Goal: Task Accomplishment & Management: Use online tool/utility

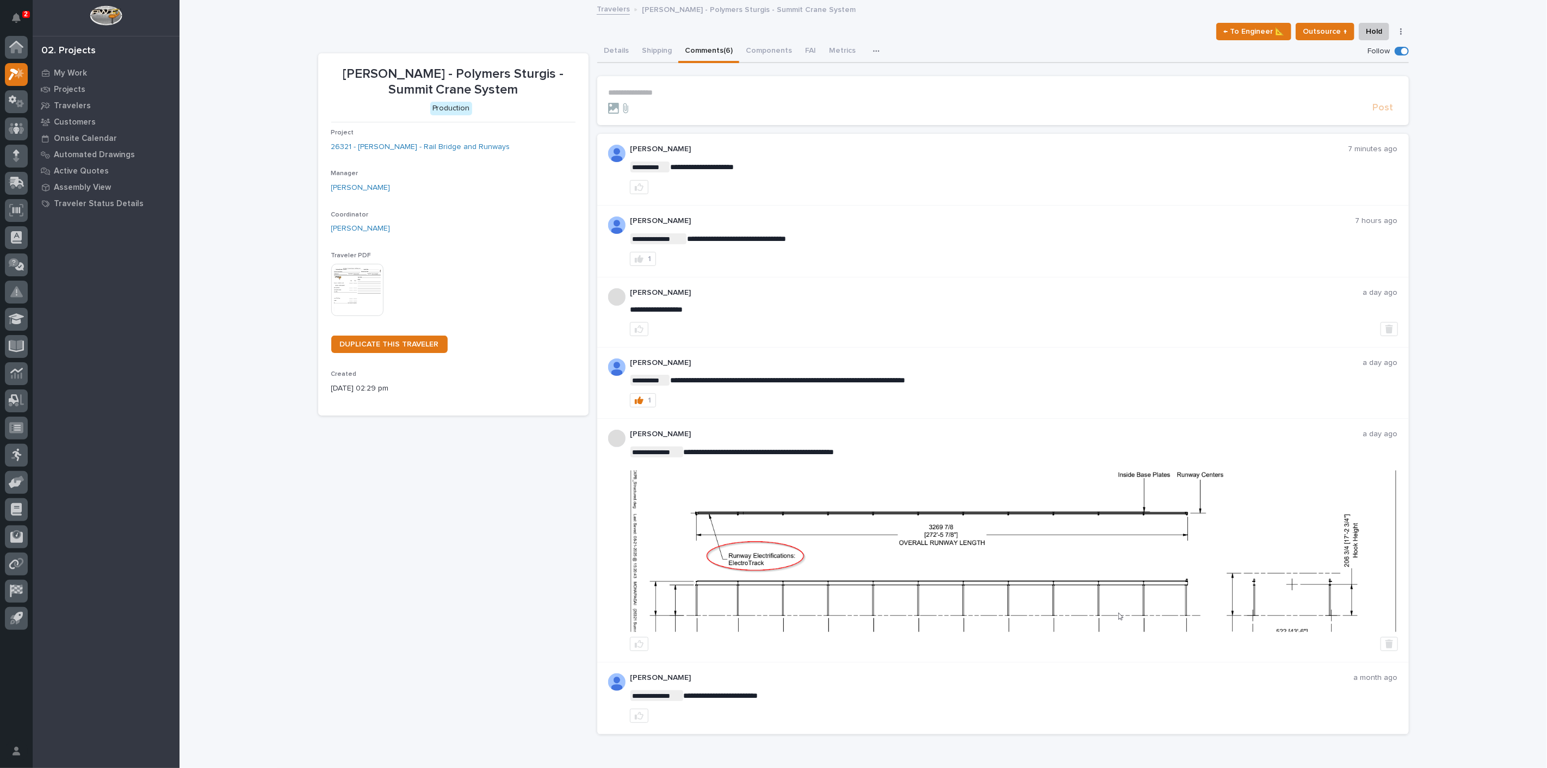
click at [664, 85] on section "**********" at bounding box center [1003, 100] width 812 height 49
click at [664, 89] on p "**********" at bounding box center [1003, 92] width 790 height 9
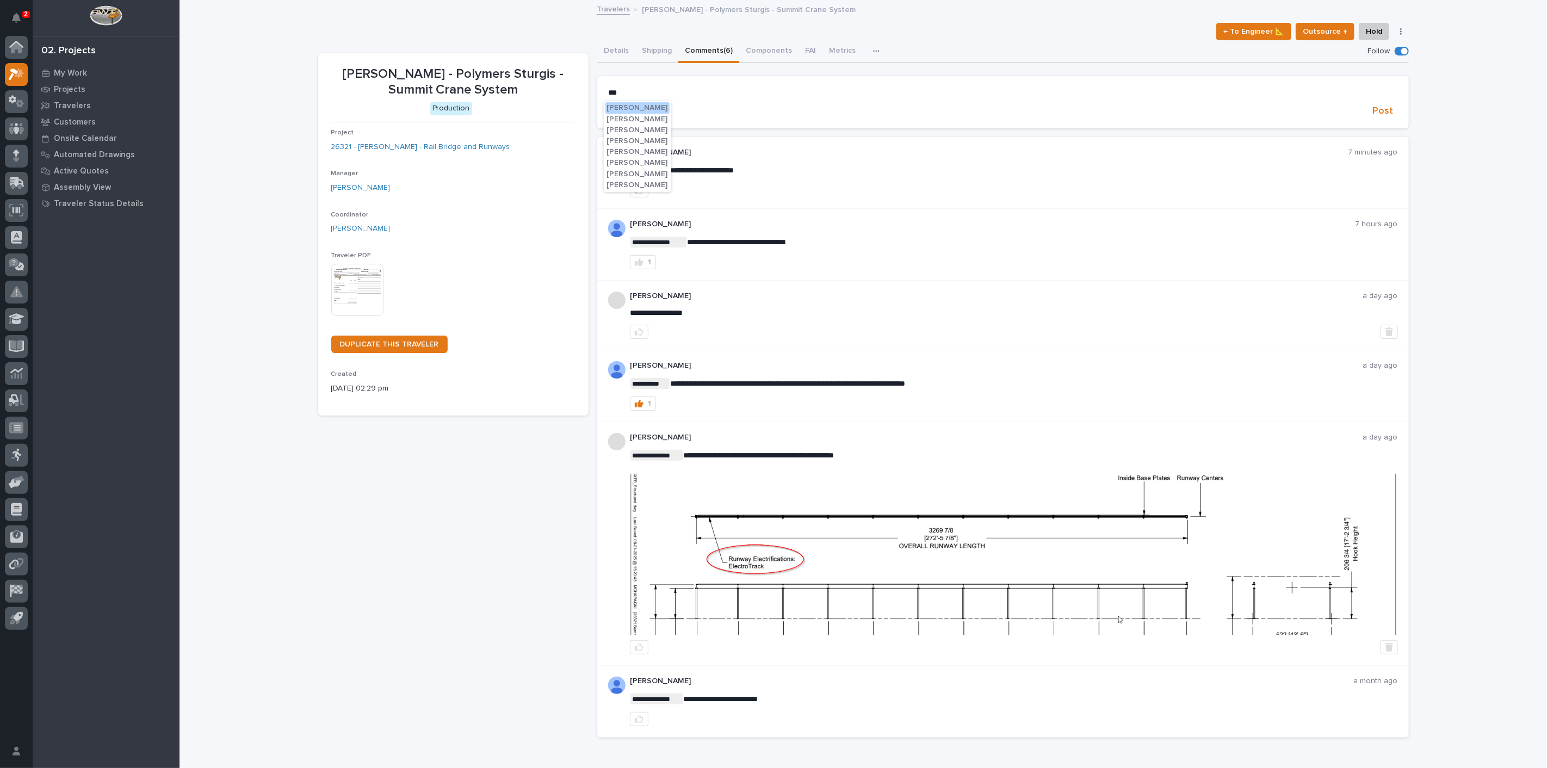
click at [633, 178] on button "Lindsay Reed" at bounding box center [637, 174] width 64 height 11
click at [657, 93] on p "**********" at bounding box center [1003, 93] width 790 height 11
click at [651, 122] on span "Sam Whitehead" at bounding box center [637, 119] width 61 height 8
click at [670, 96] on p "**********" at bounding box center [1003, 93] width 790 height 11
click at [1373, 112] on span "Post" at bounding box center [1383, 113] width 21 height 13
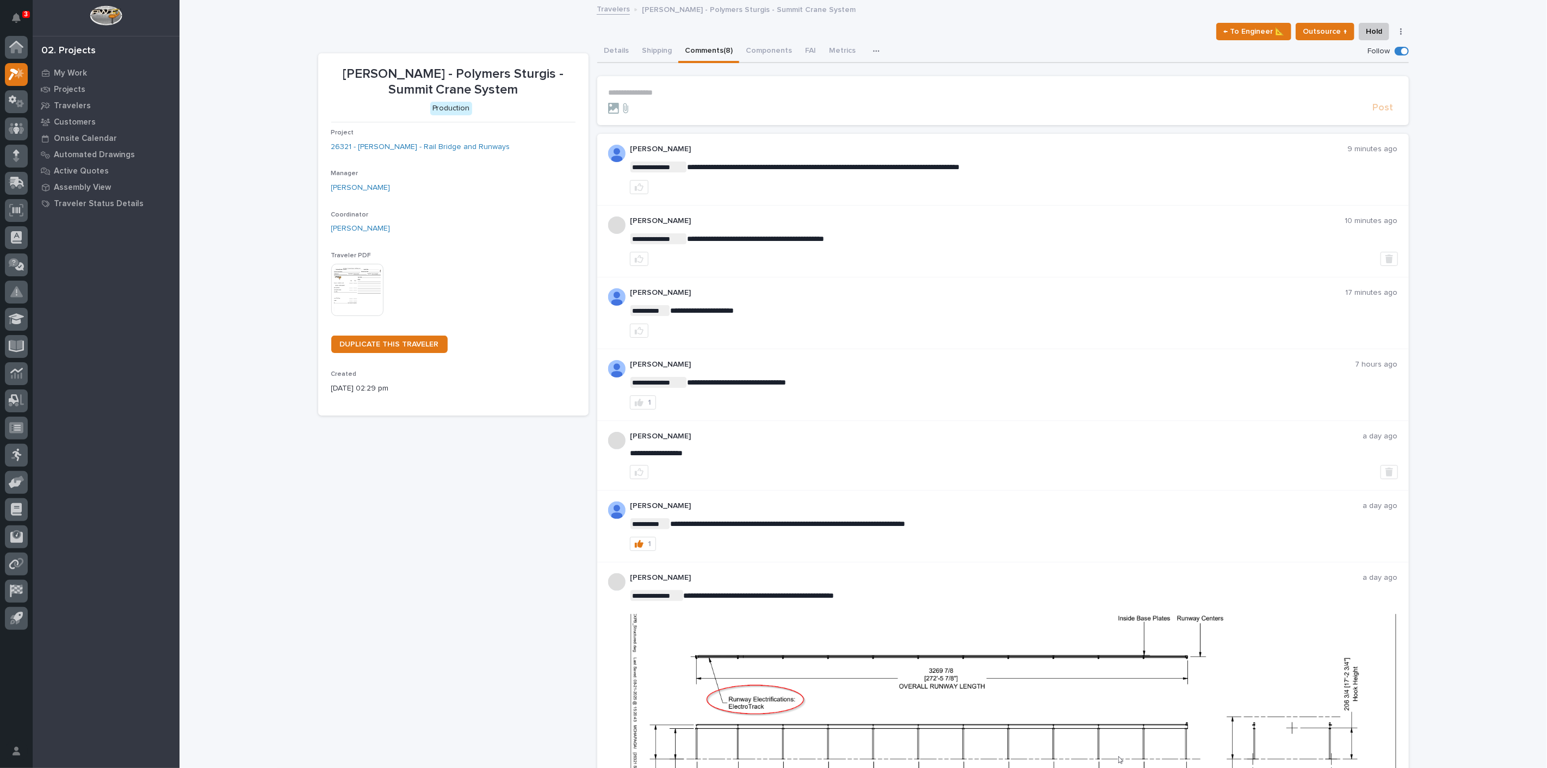
click at [264, 147] on div "**********" at bounding box center [864, 471] width 1368 height 940
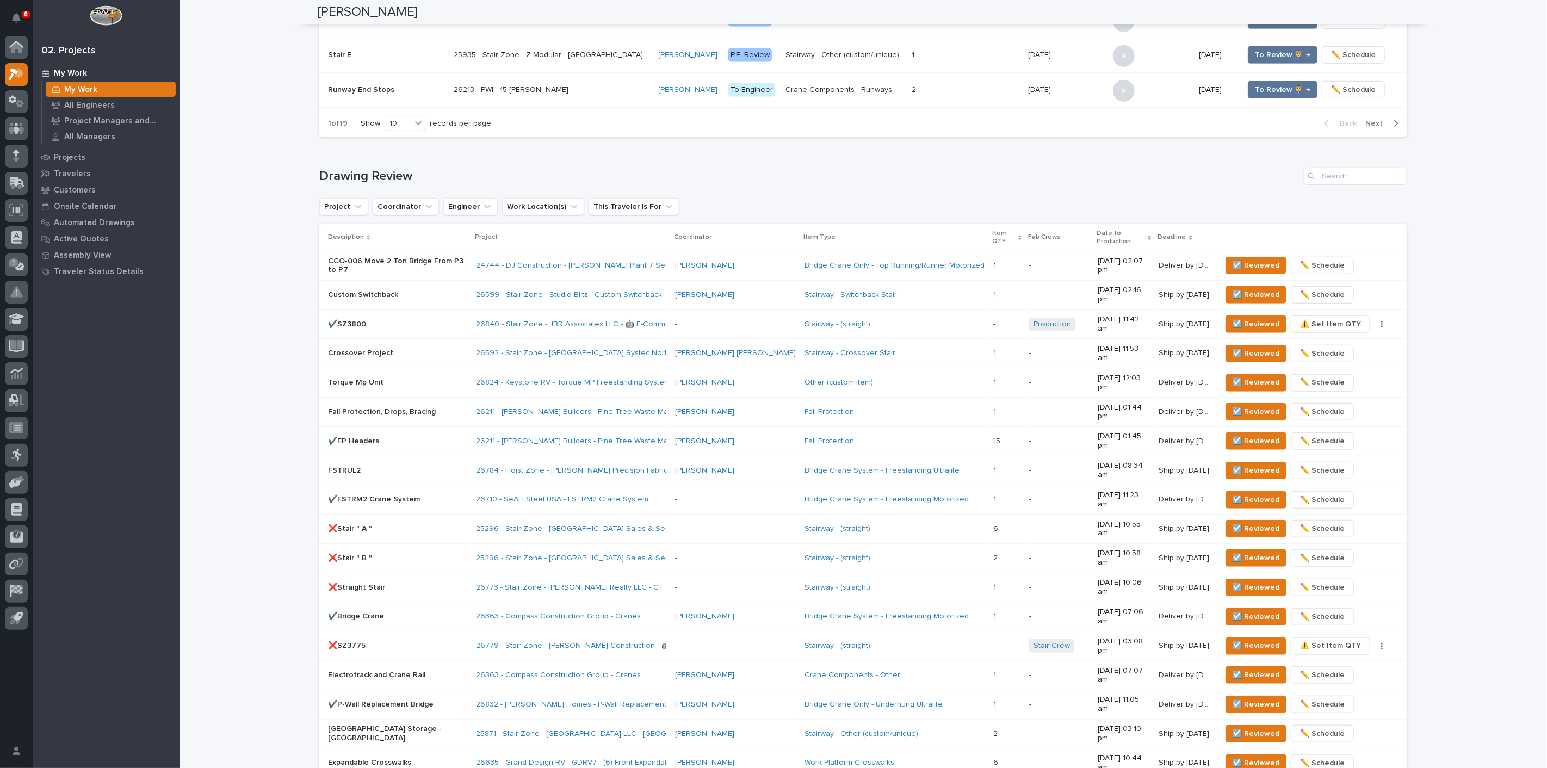
scroll to position [544, 0]
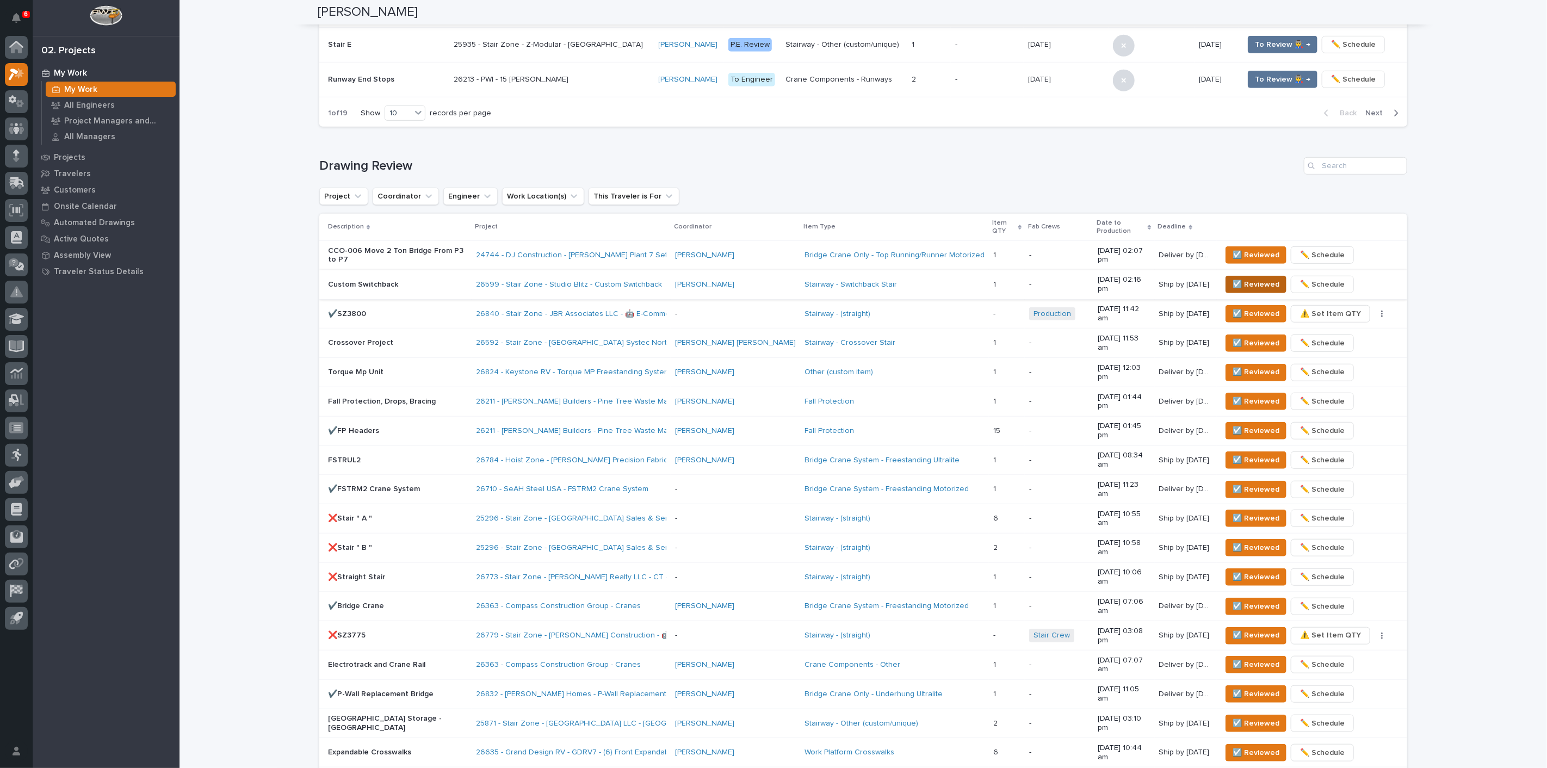
click at [1239, 278] on span "☑️ Reviewed" at bounding box center [1256, 284] width 47 height 13
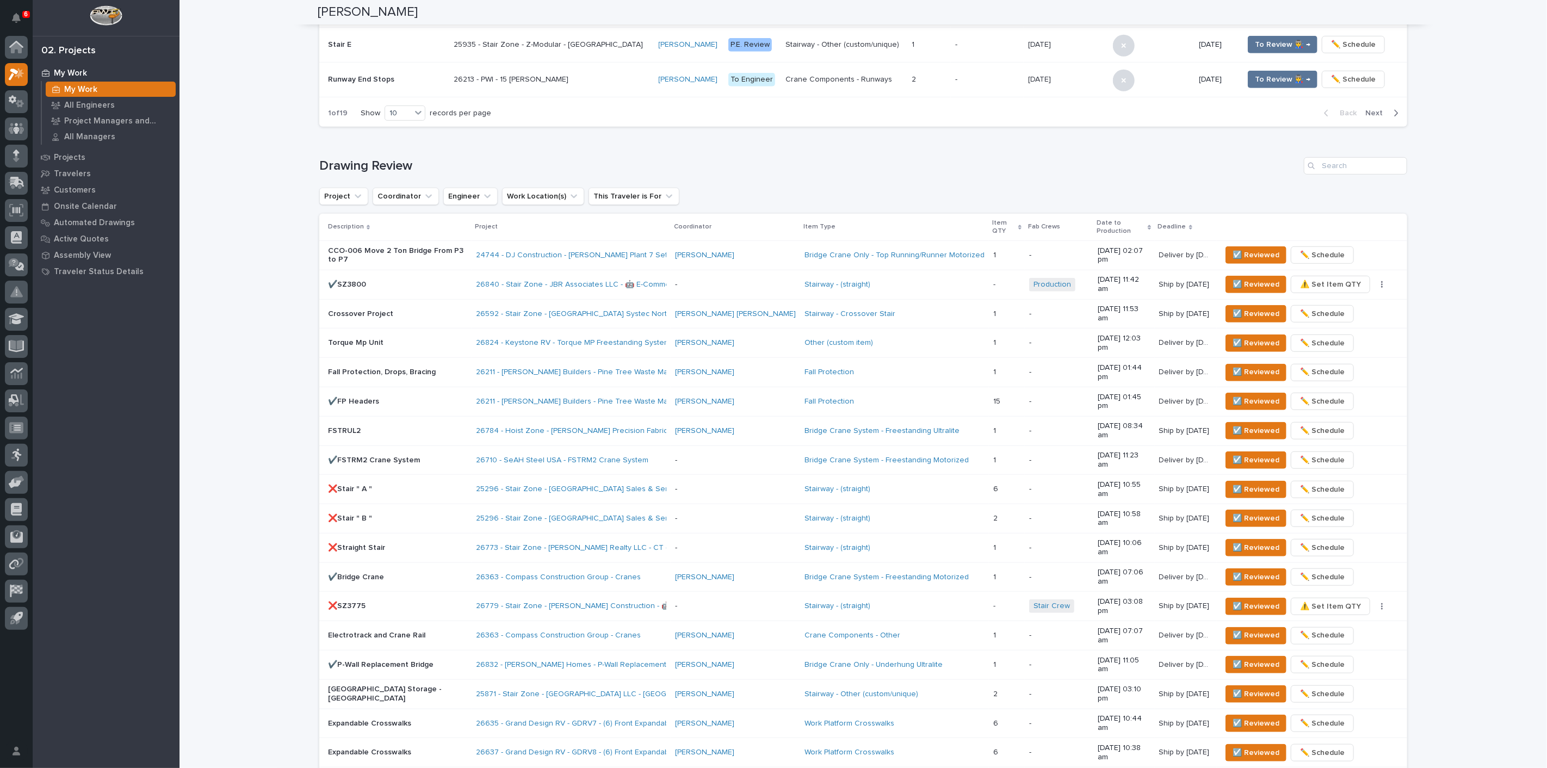
scroll to position [534, 0]
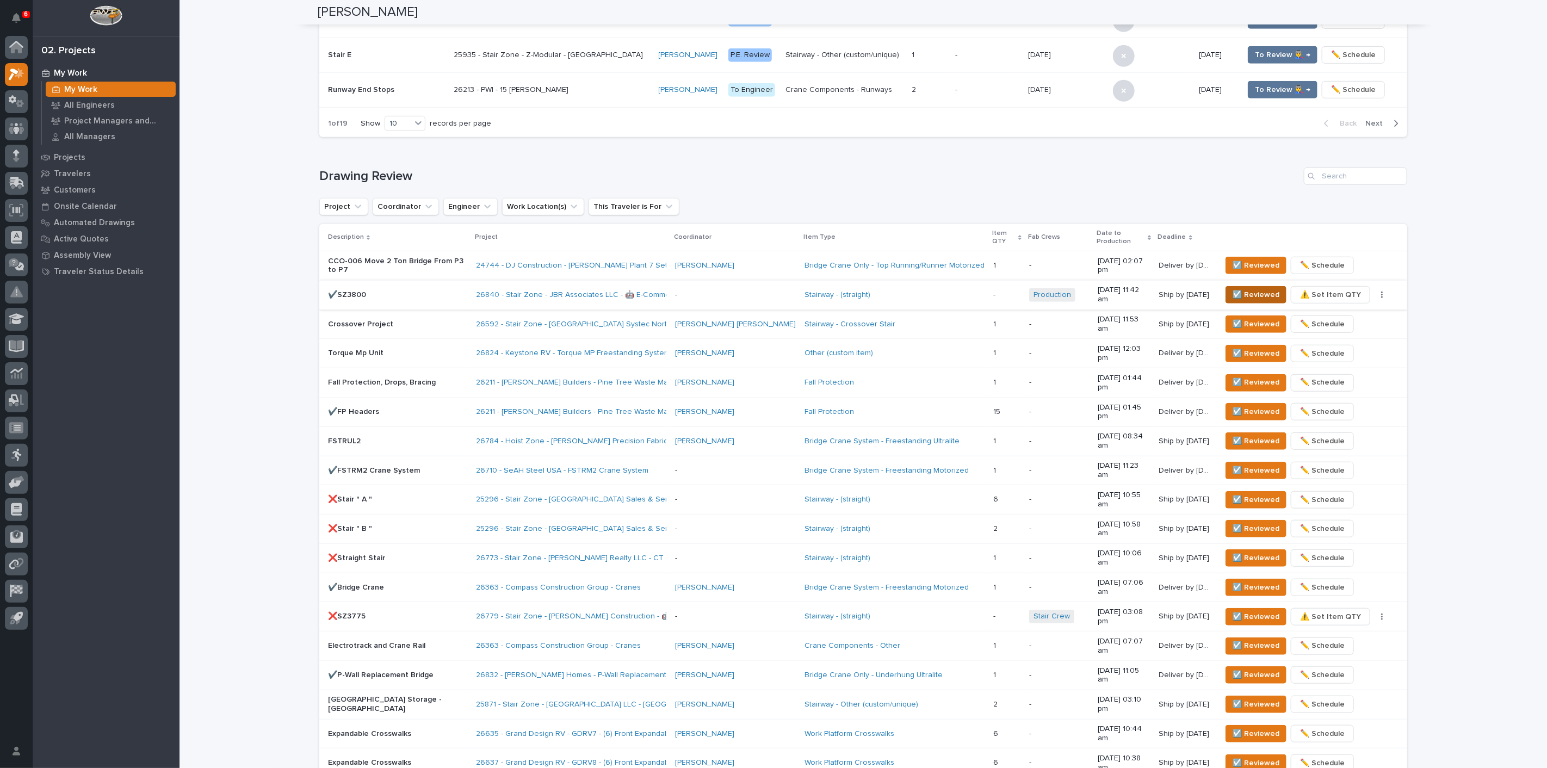
click at [1233, 288] on span "☑️ Reviewed" at bounding box center [1256, 294] width 47 height 13
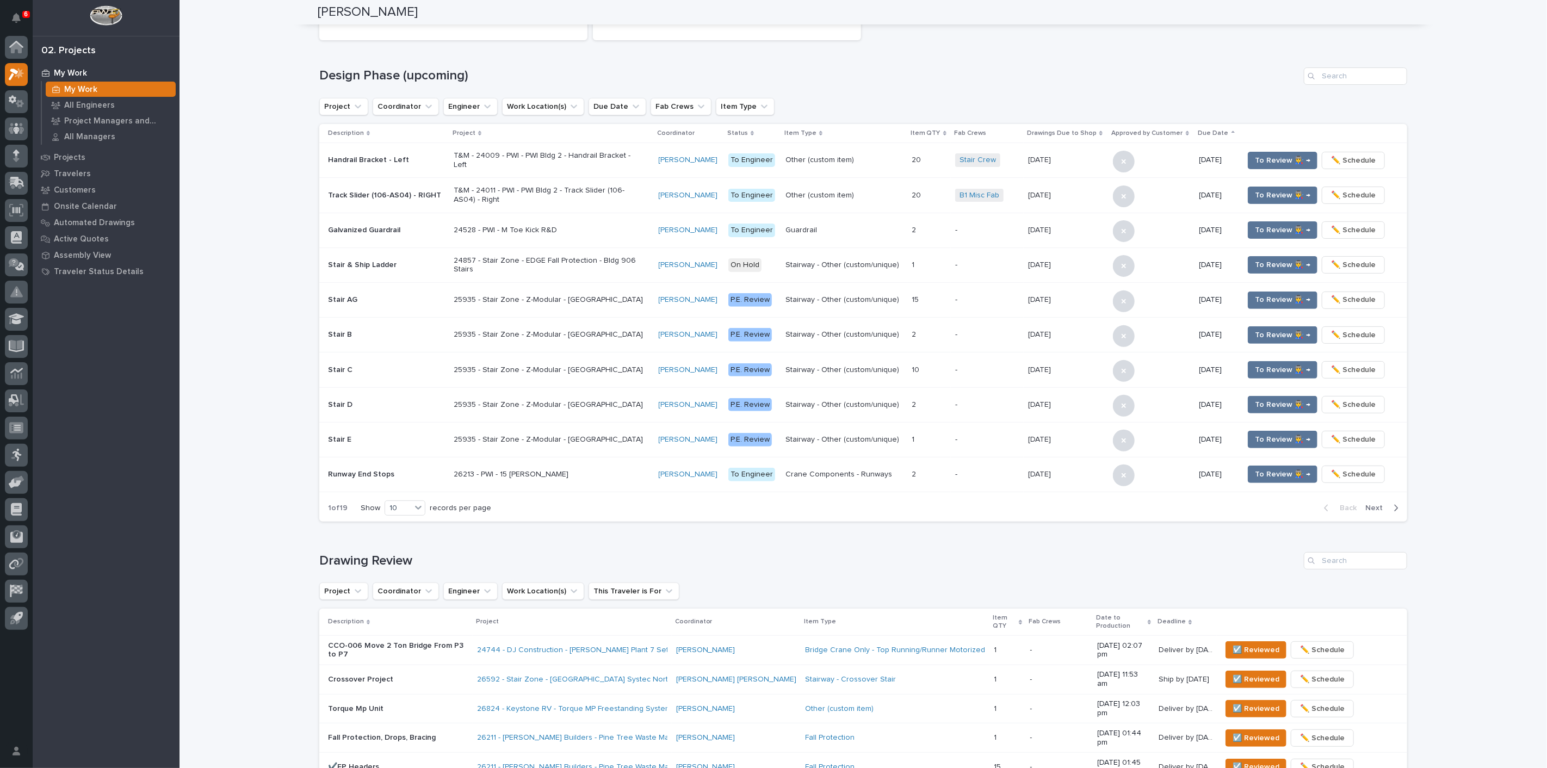
scroll to position [38, 0]
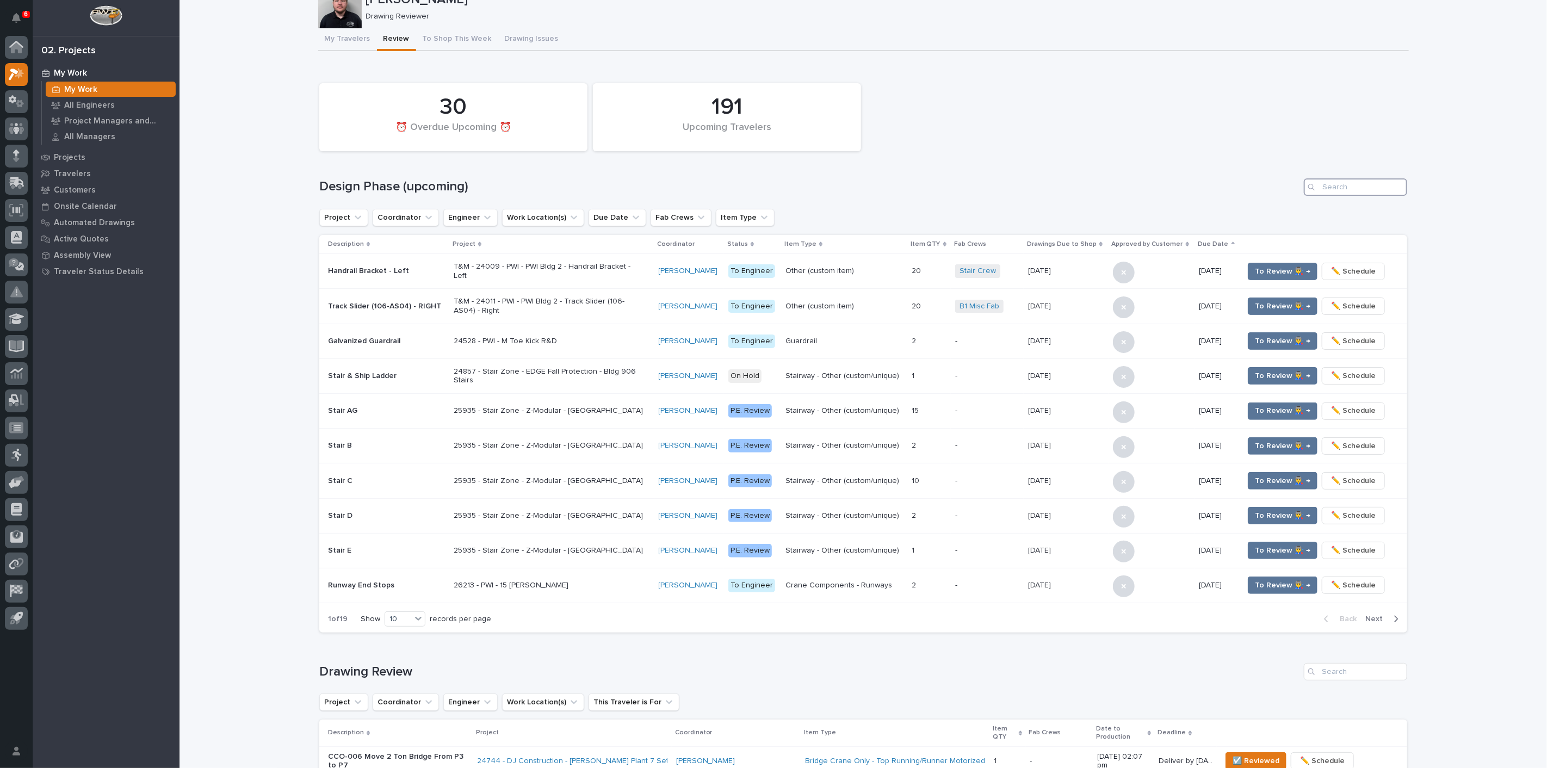
click at [1334, 184] on input "Search" at bounding box center [1355, 186] width 103 height 17
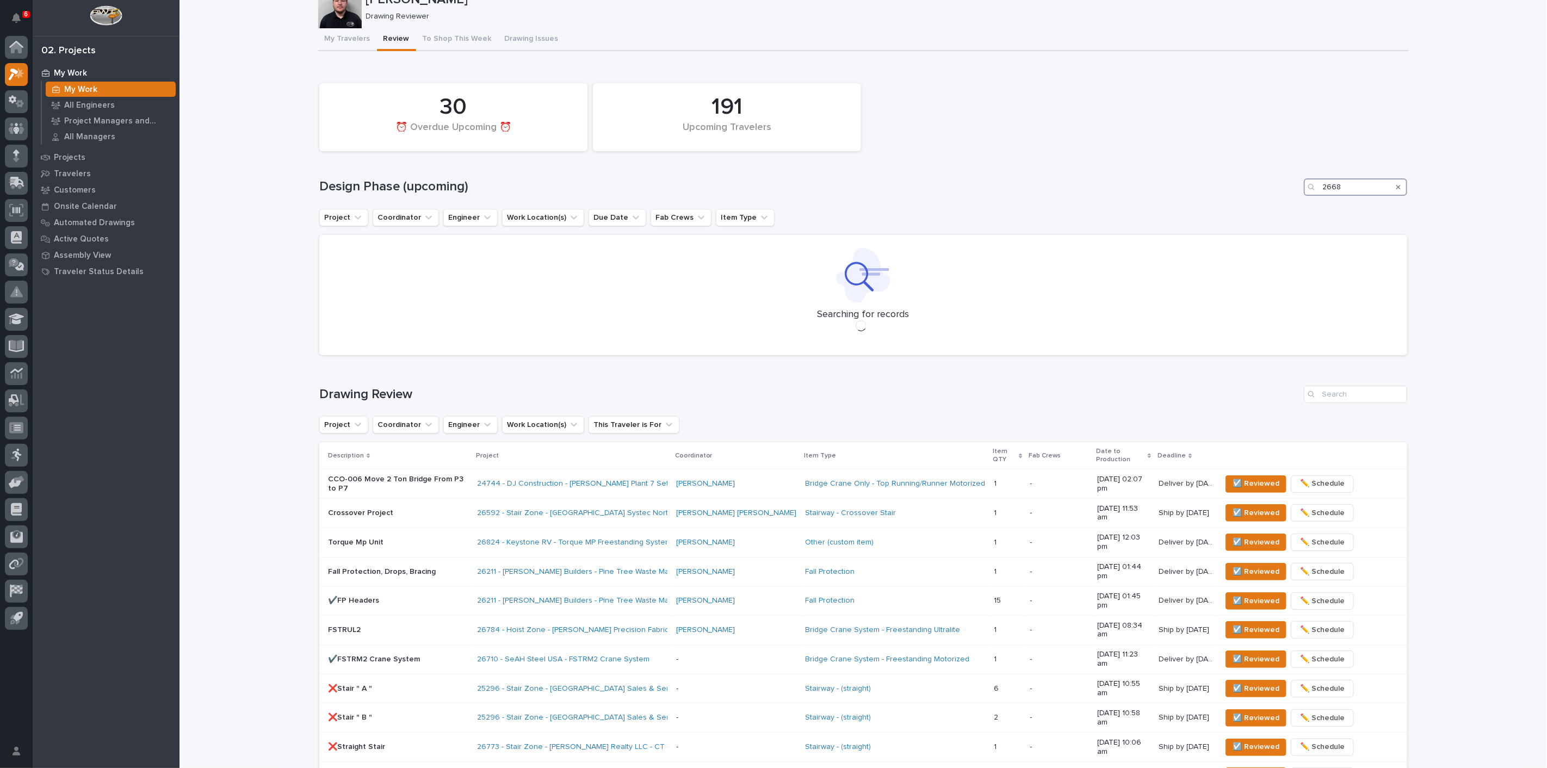
scroll to position [0, 0]
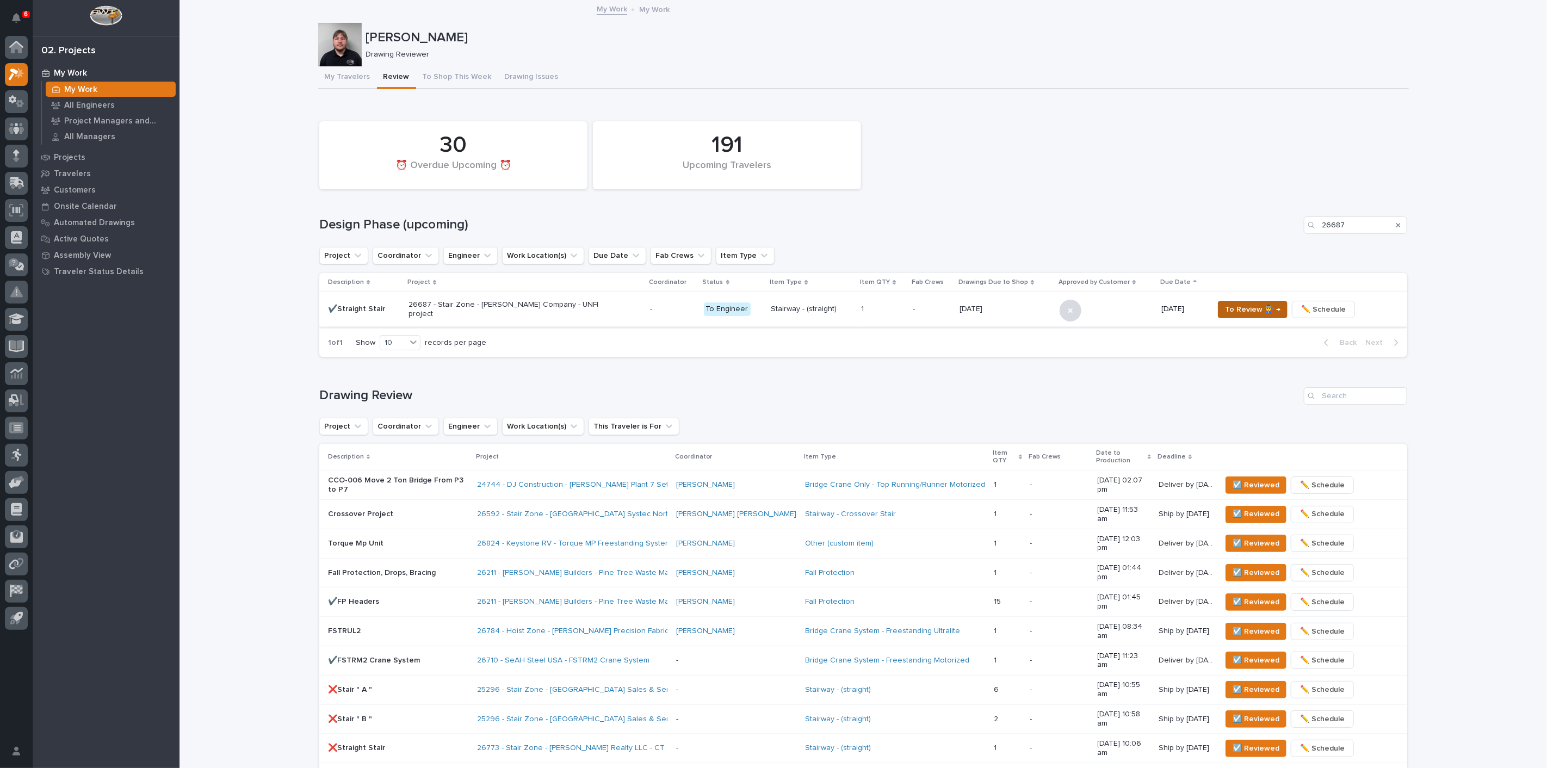
click at [1257, 310] on span "To Review 👨‍🏭 →" at bounding box center [1252, 309] width 55 height 13
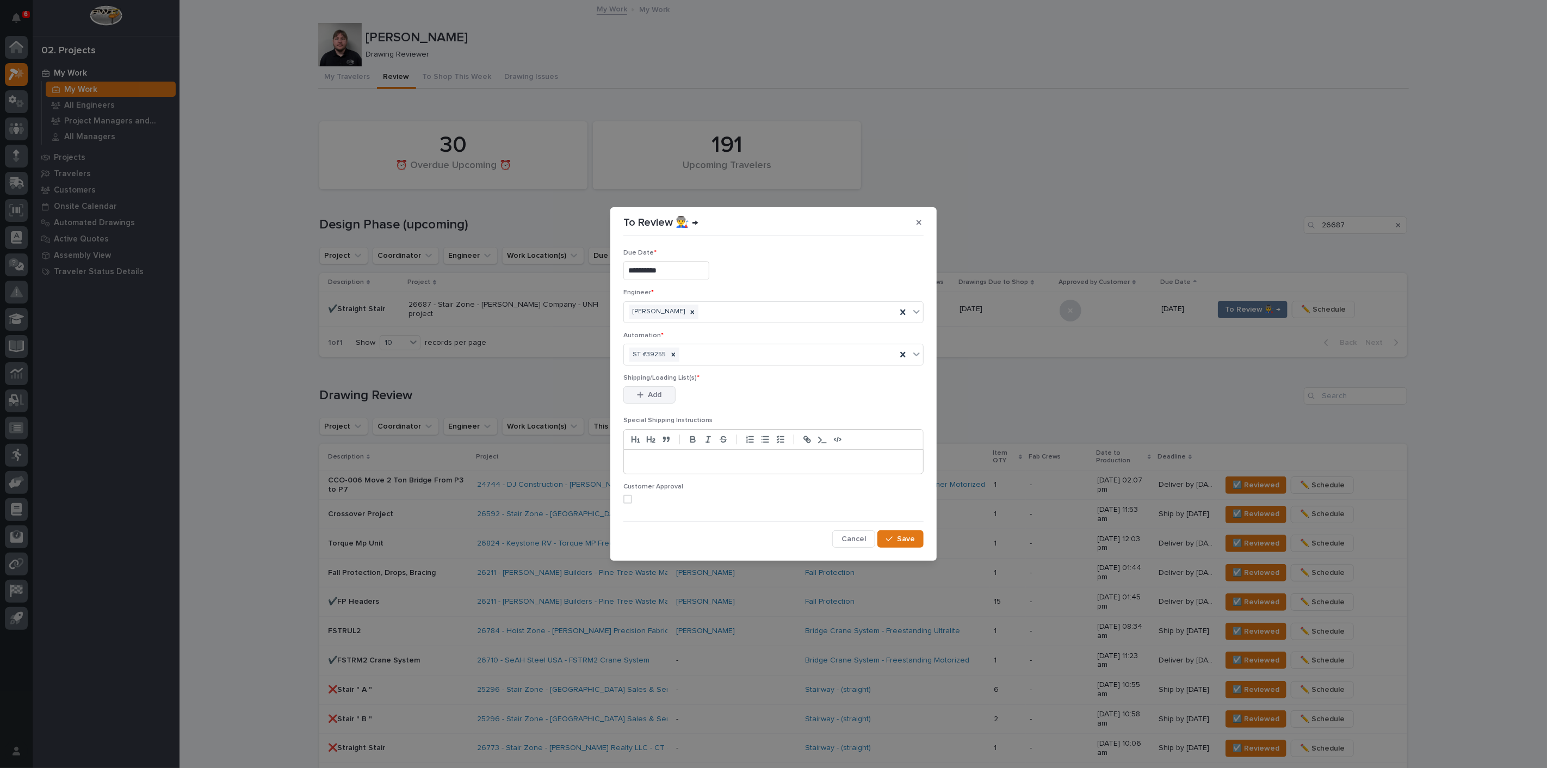
click at [649, 390] on span "Add" at bounding box center [655, 395] width 14 height 10
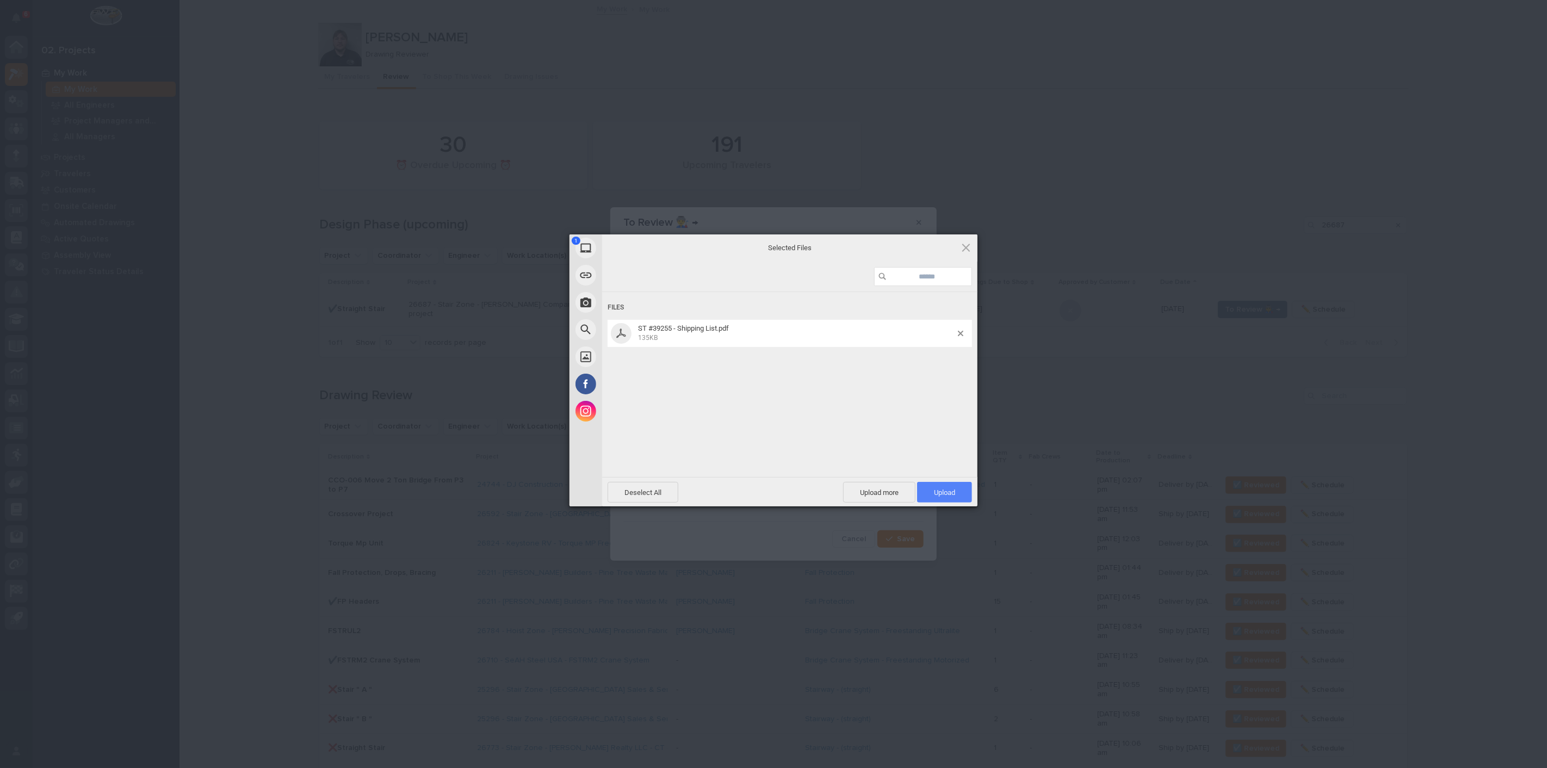
click at [944, 493] on span "Upload 1" at bounding box center [944, 493] width 21 height 8
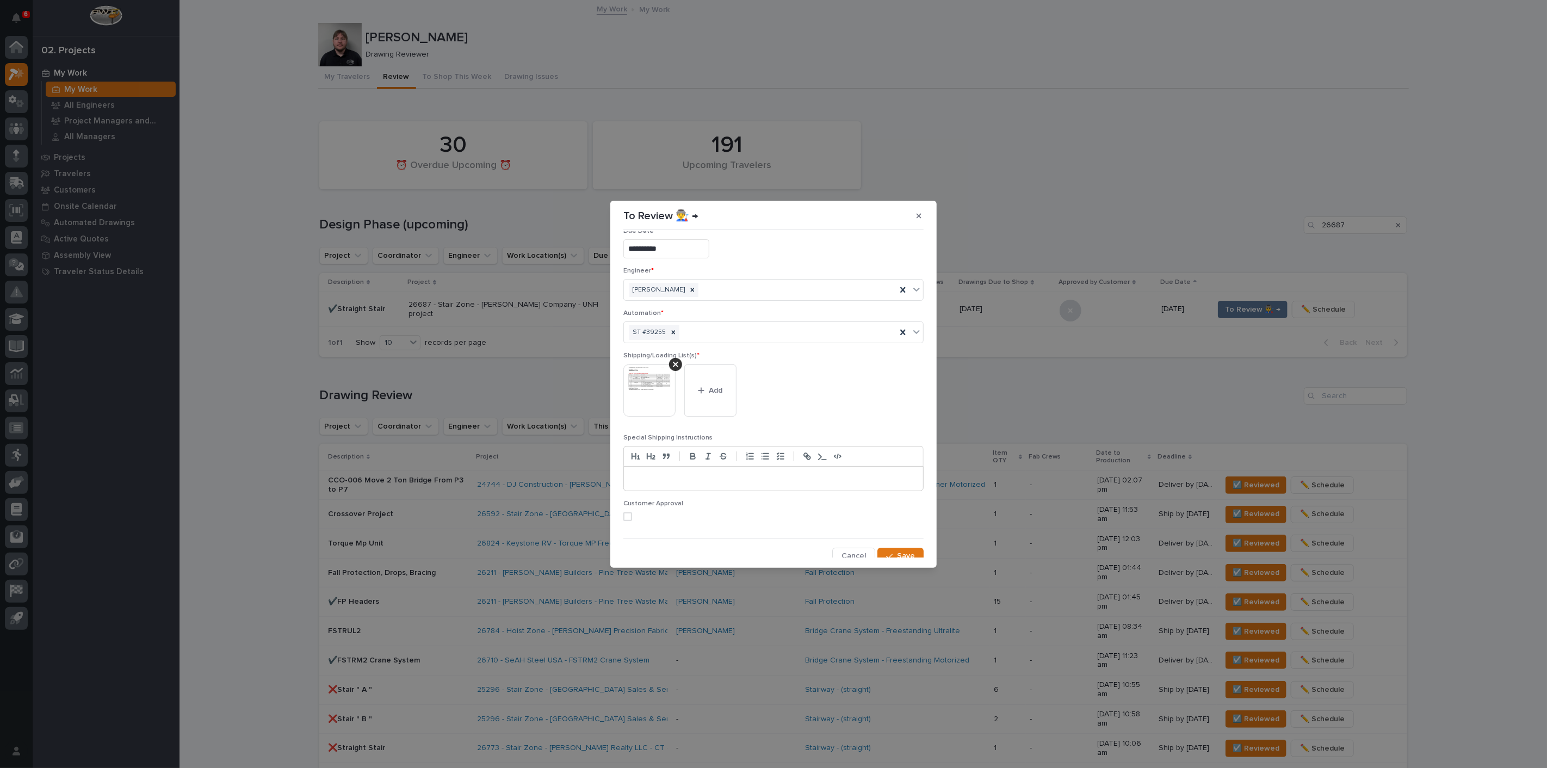
scroll to position [23, 0]
click at [888, 540] on button "Save" at bounding box center [900, 548] width 46 height 17
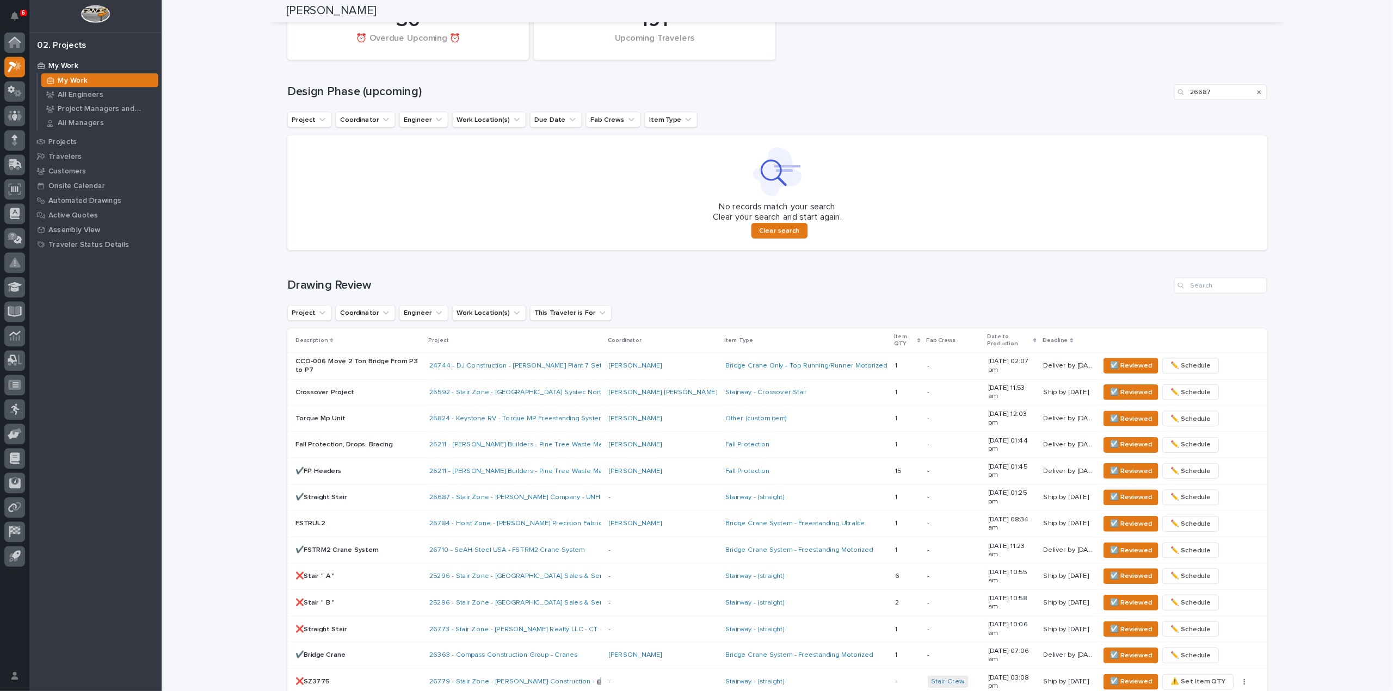
scroll to position [0, 0]
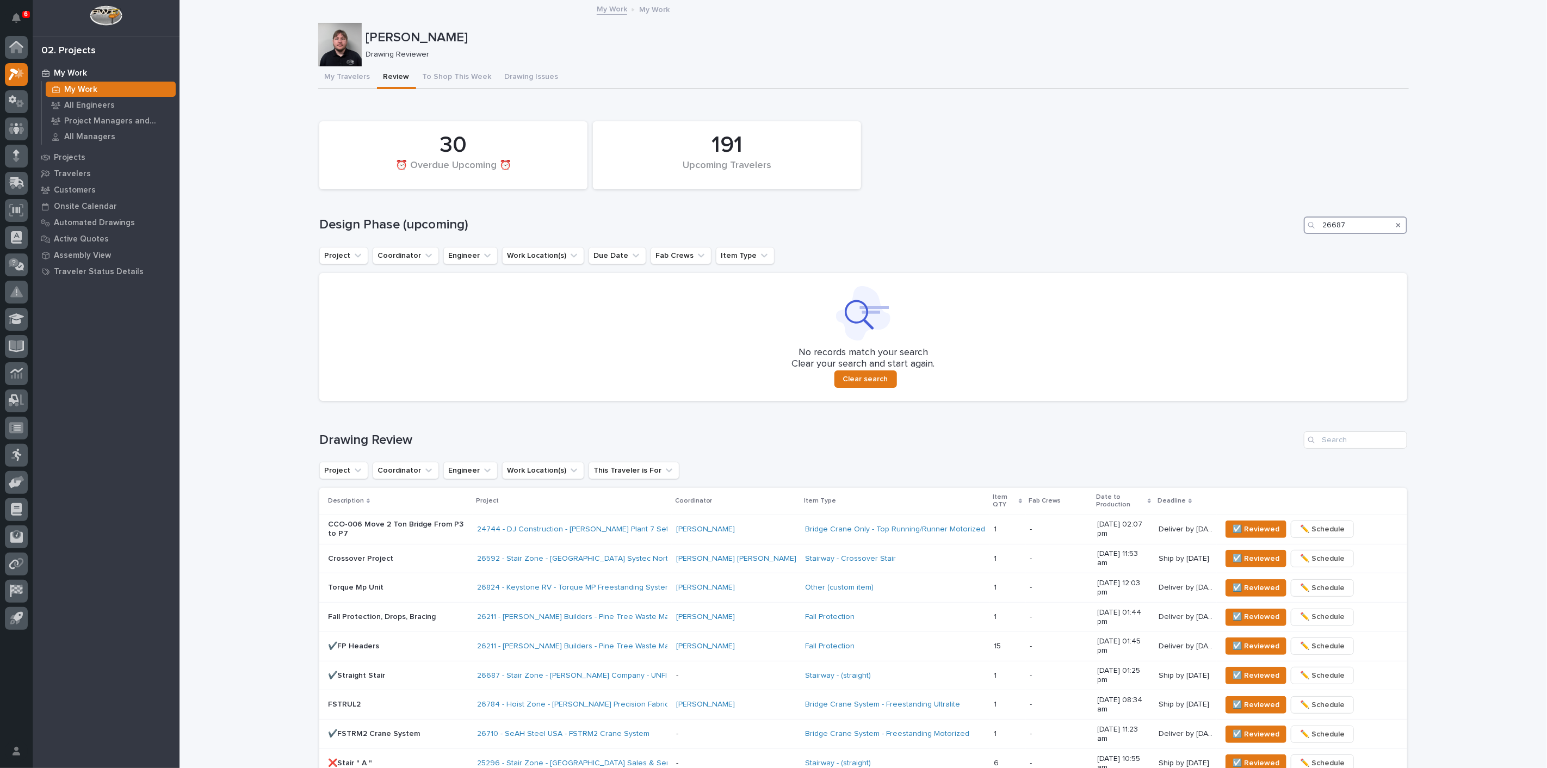
click at [1368, 227] on input "26687" at bounding box center [1355, 225] width 103 height 17
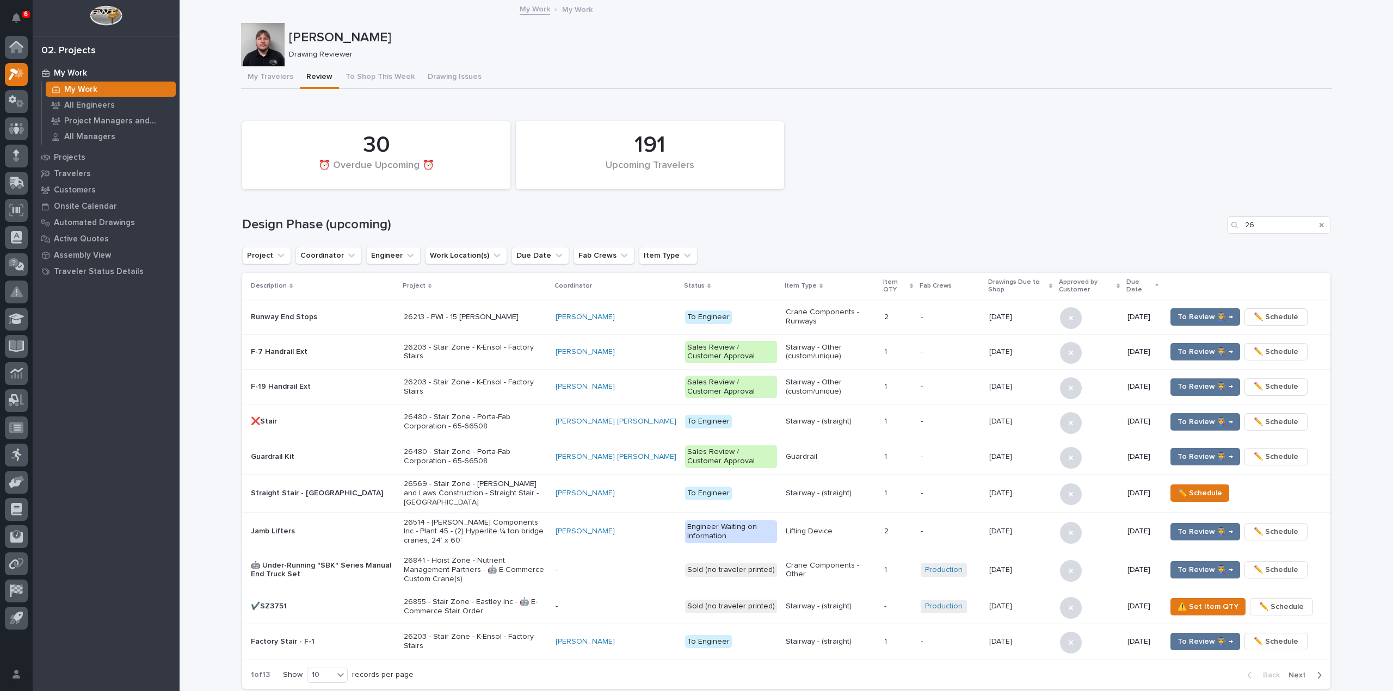
drag, startPoint x: 1523, startPoint y: 2, endPoint x: 1084, endPoint y: 113, distance: 452.8
click at [1084, 113] on div "Loading... Saving… 191 Upcoming Travelers 30 ⏰ Overdue Upcoming ⏰ Design Phase …" at bounding box center [786, 400] width 1088 height 596
click at [1280, 222] on input "26" at bounding box center [1278, 225] width 103 height 17
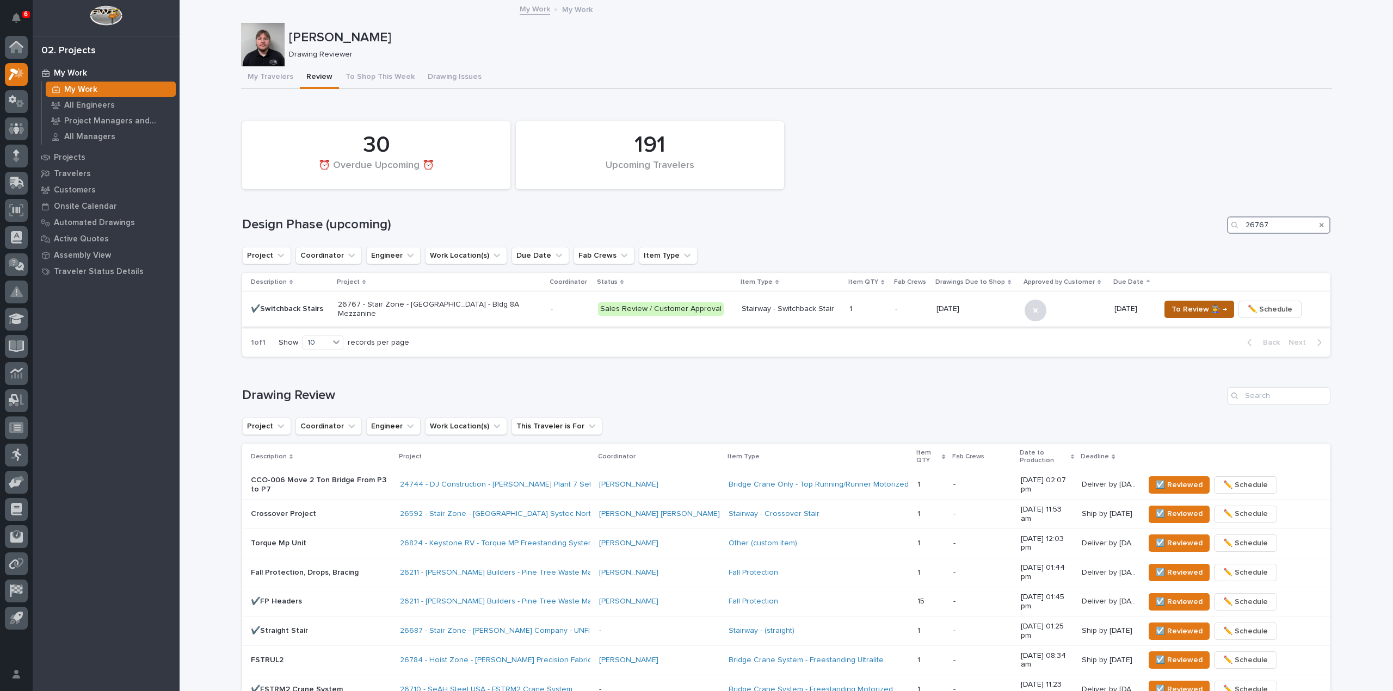
type input "26767"
click at [1188, 311] on span "To Review 👨‍🏭 →" at bounding box center [1198, 309] width 55 height 13
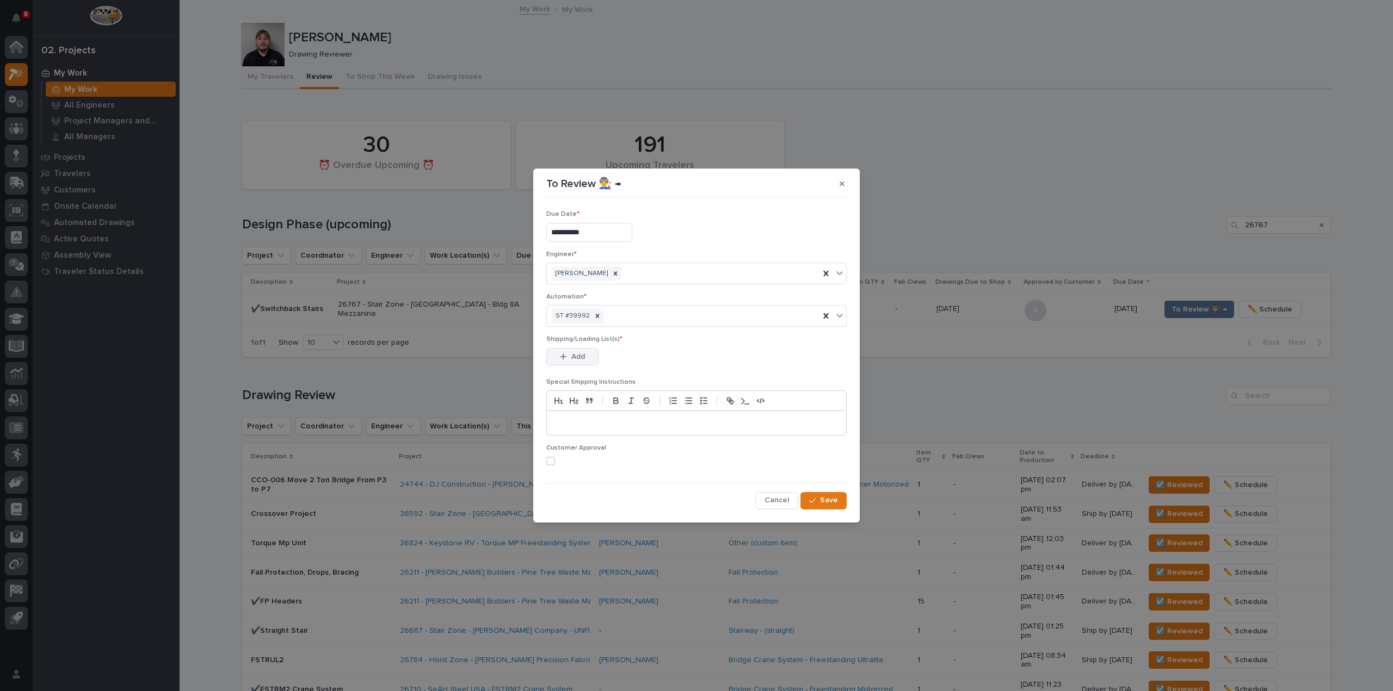
click at [563, 351] on button "Add" at bounding box center [572, 356] width 52 height 17
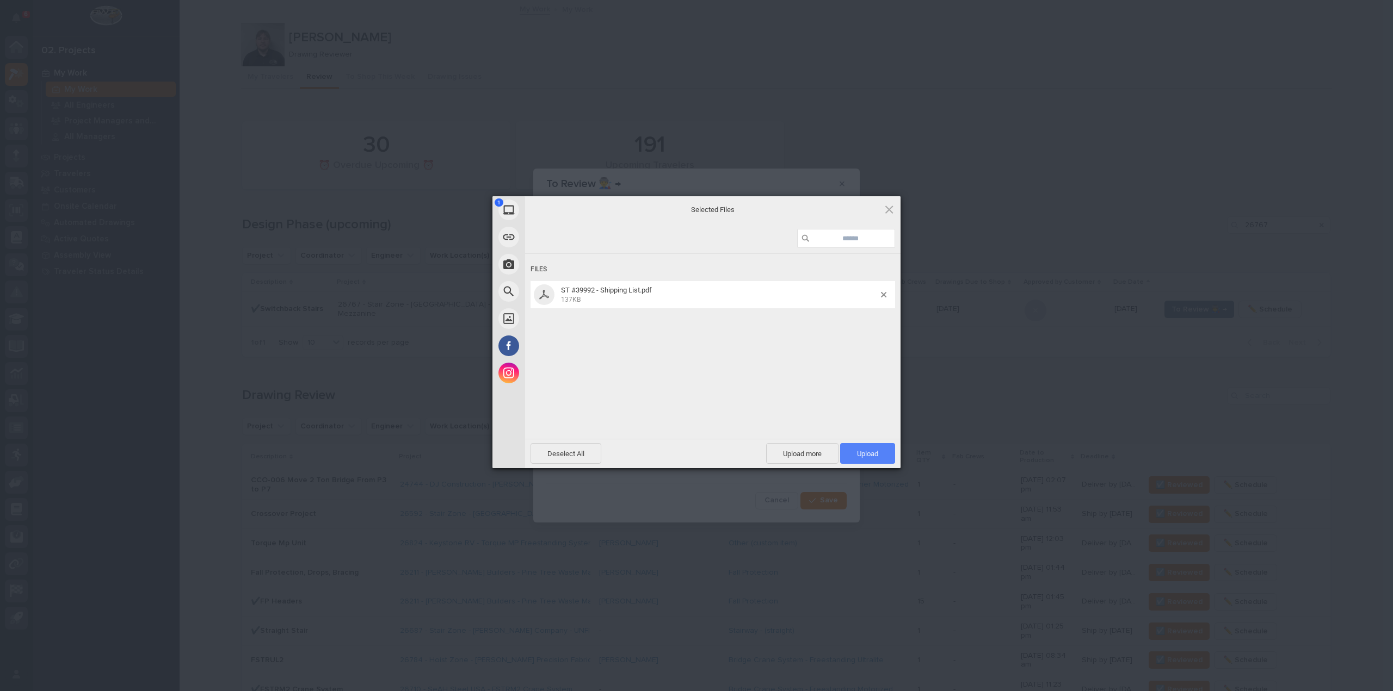
click at [868, 454] on span "Upload 1" at bounding box center [867, 454] width 21 height 8
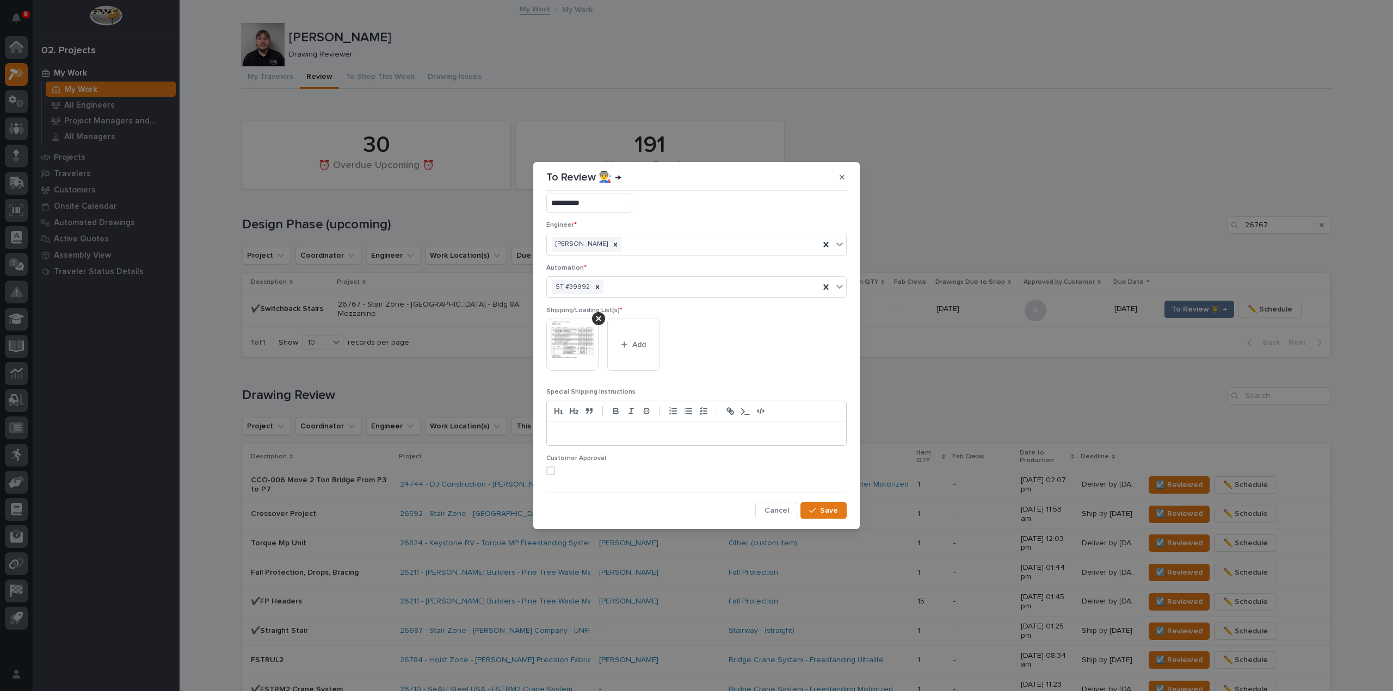
scroll to position [23, 0]
click at [823, 512] on span "Save" at bounding box center [829, 510] width 18 height 10
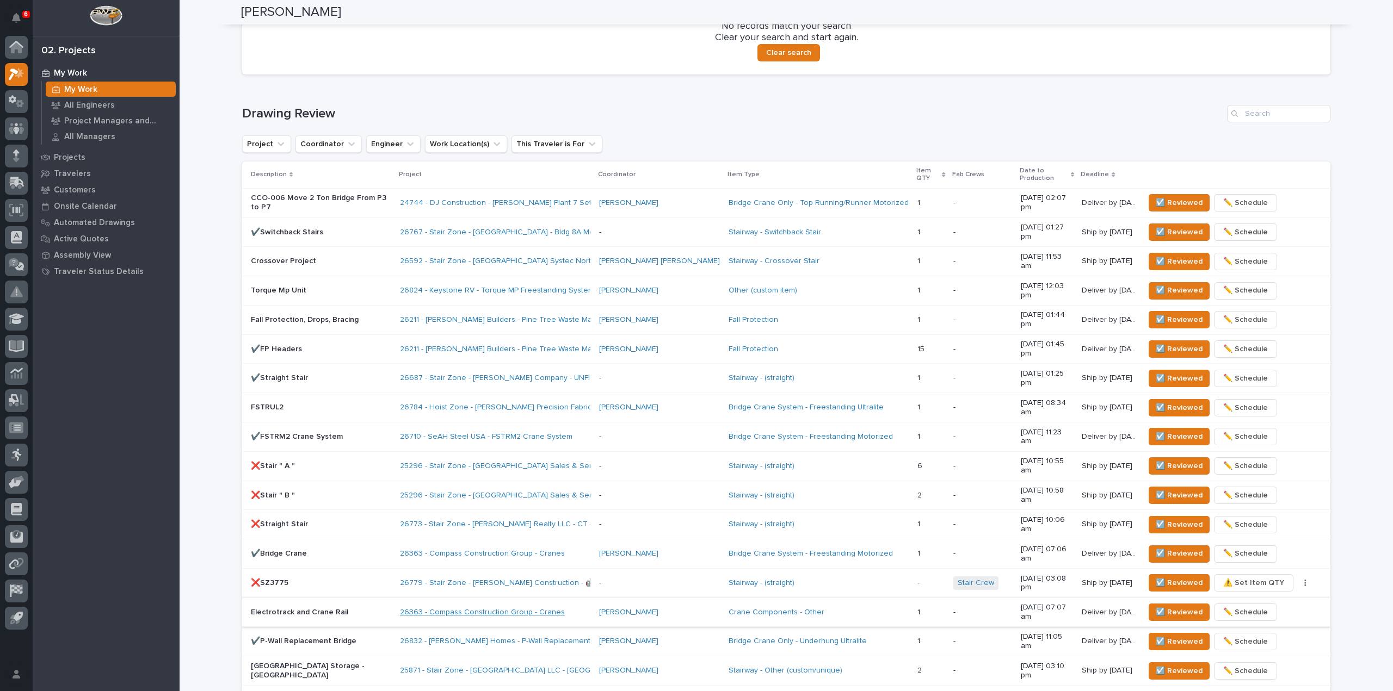
scroll to position [381, 0]
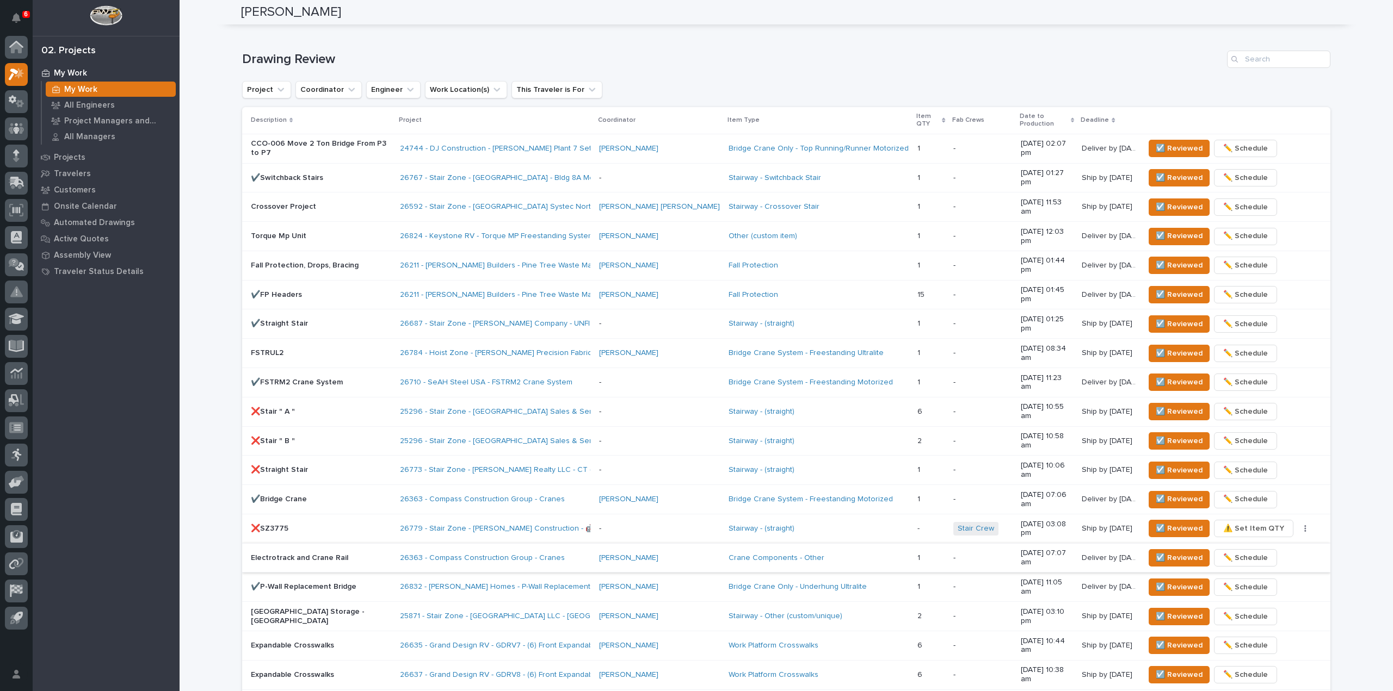
click at [22, 15] on div "6" at bounding box center [26, 14] width 8 height 7
click at [60, 2] on div at bounding box center [106, 18] width 147 height 36
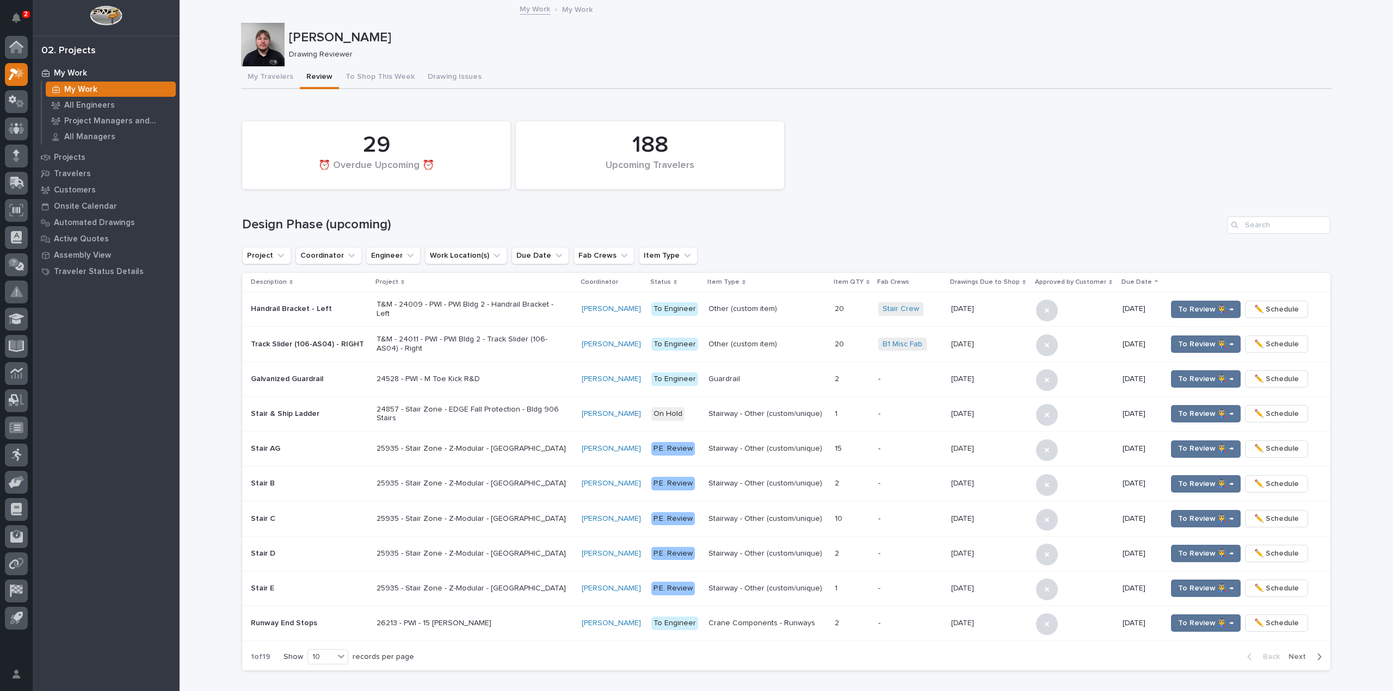
click at [23, 15] on div "2" at bounding box center [26, 14] width 8 height 7
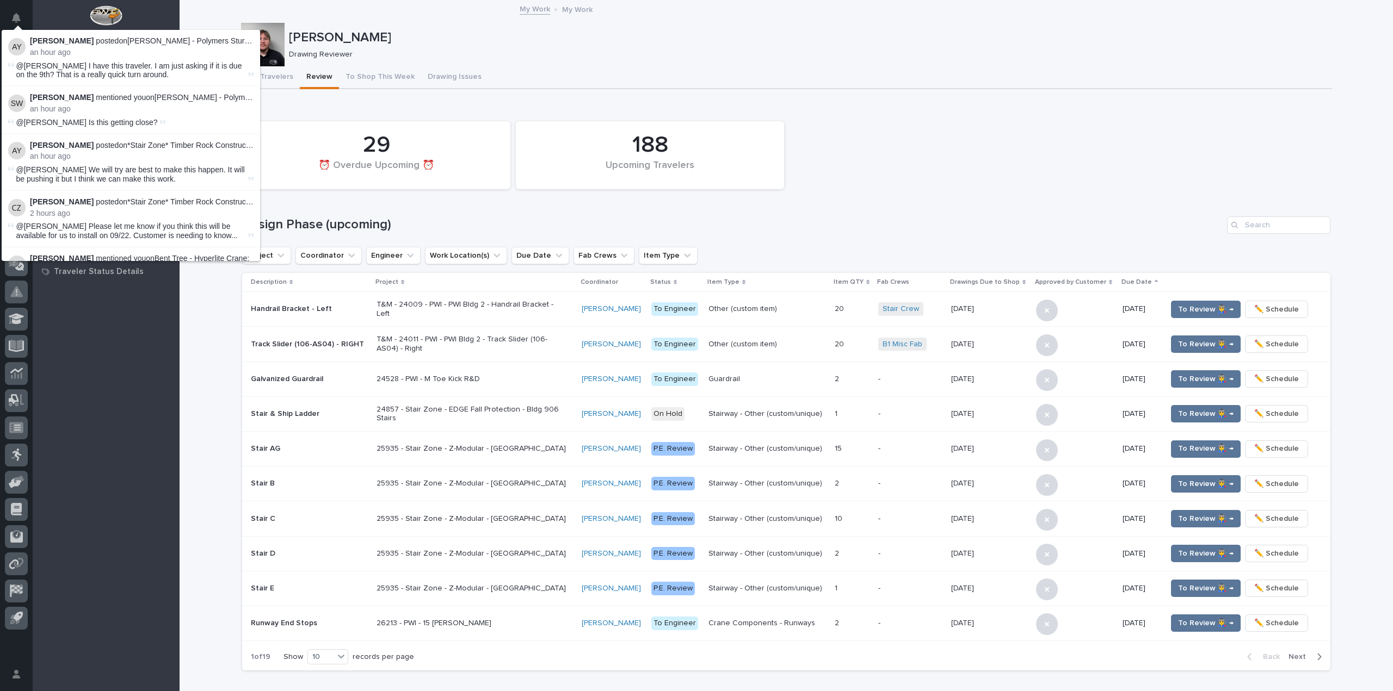
click at [70, 11] on div at bounding box center [106, 18] width 147 height 36
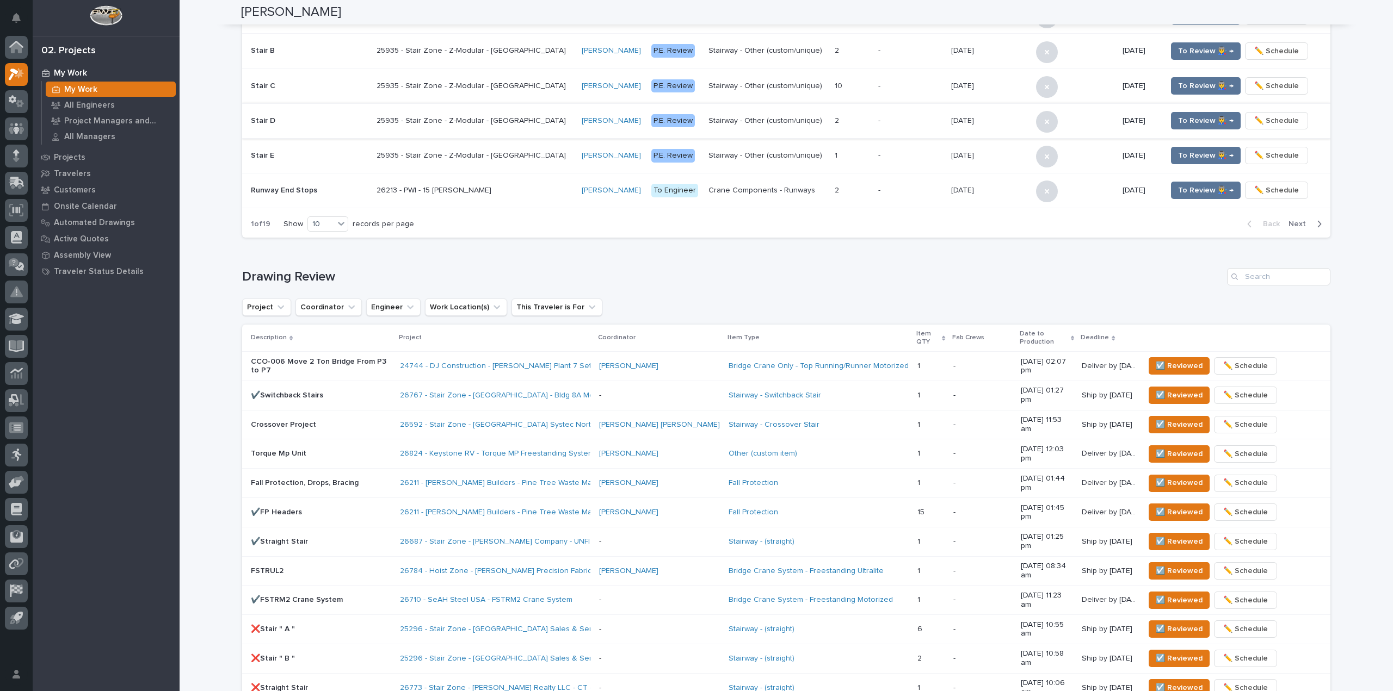
scroll to position [598, 0]
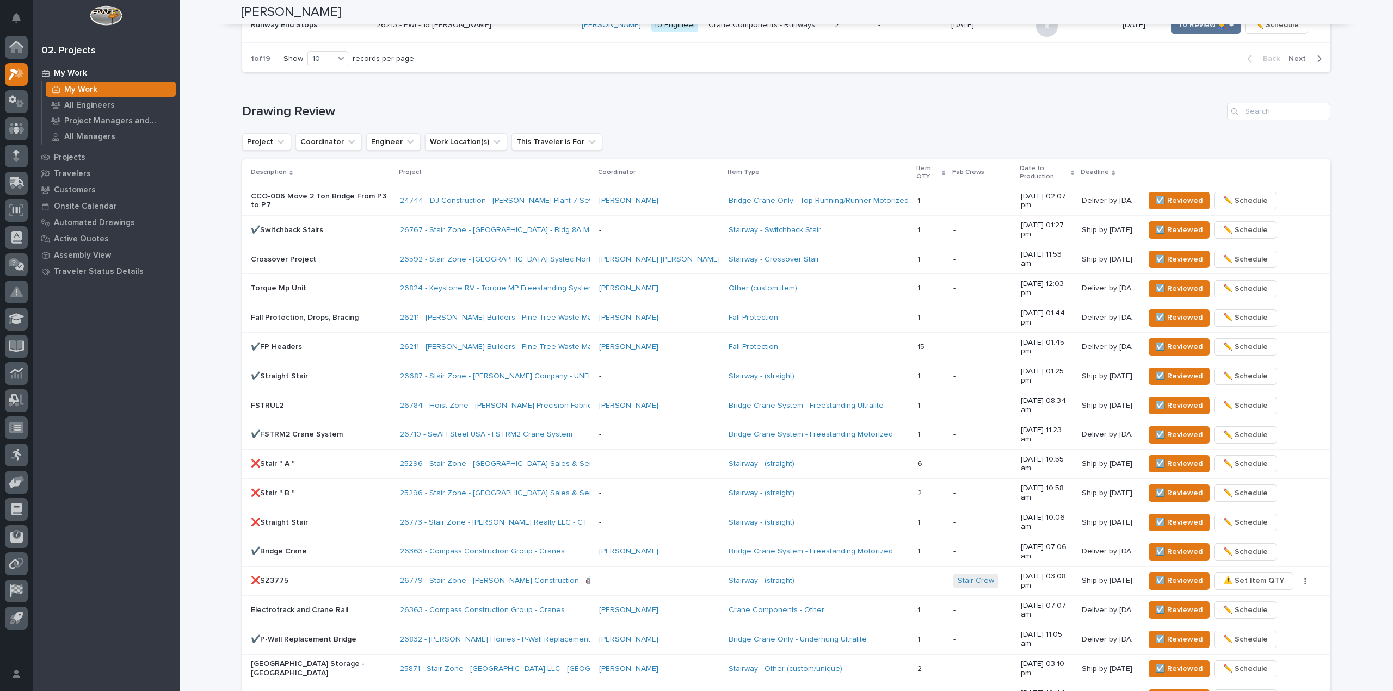
click at [197, 120] on div "**********" at bounding box center [786, 257] width 1213 height 1709
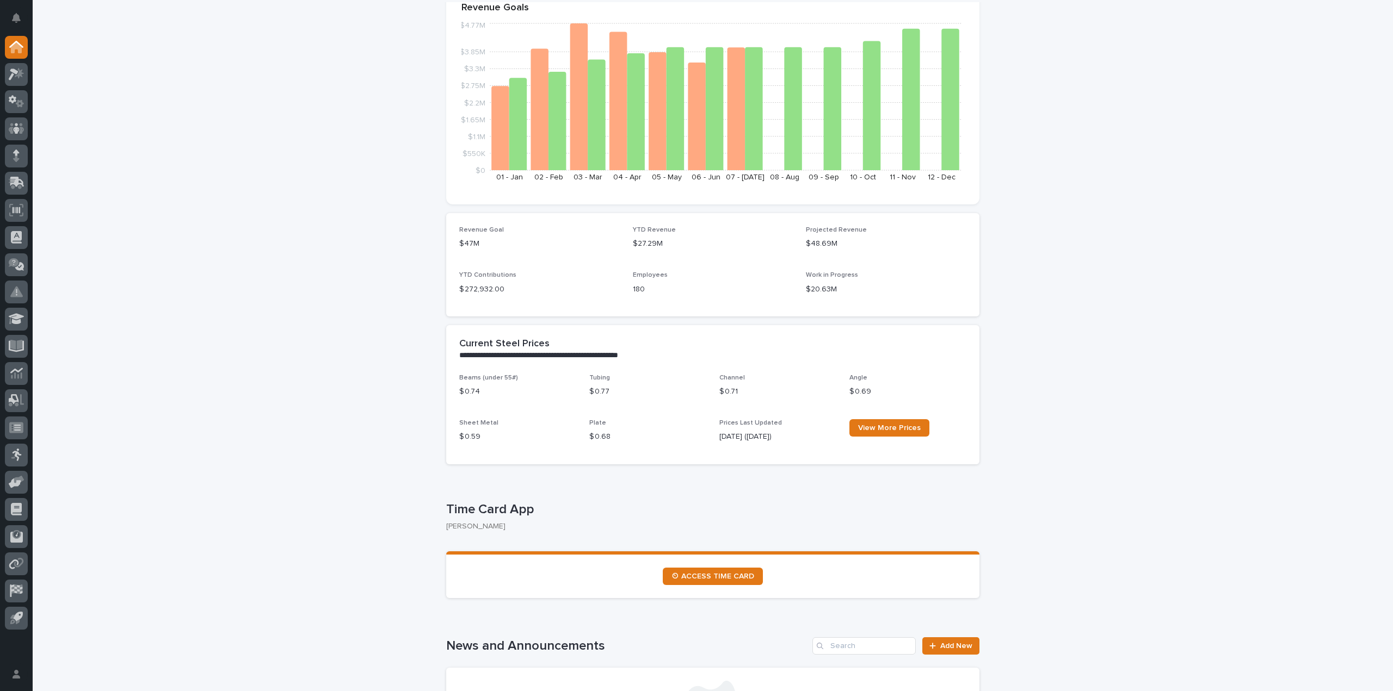
scroll to position [163, 0]
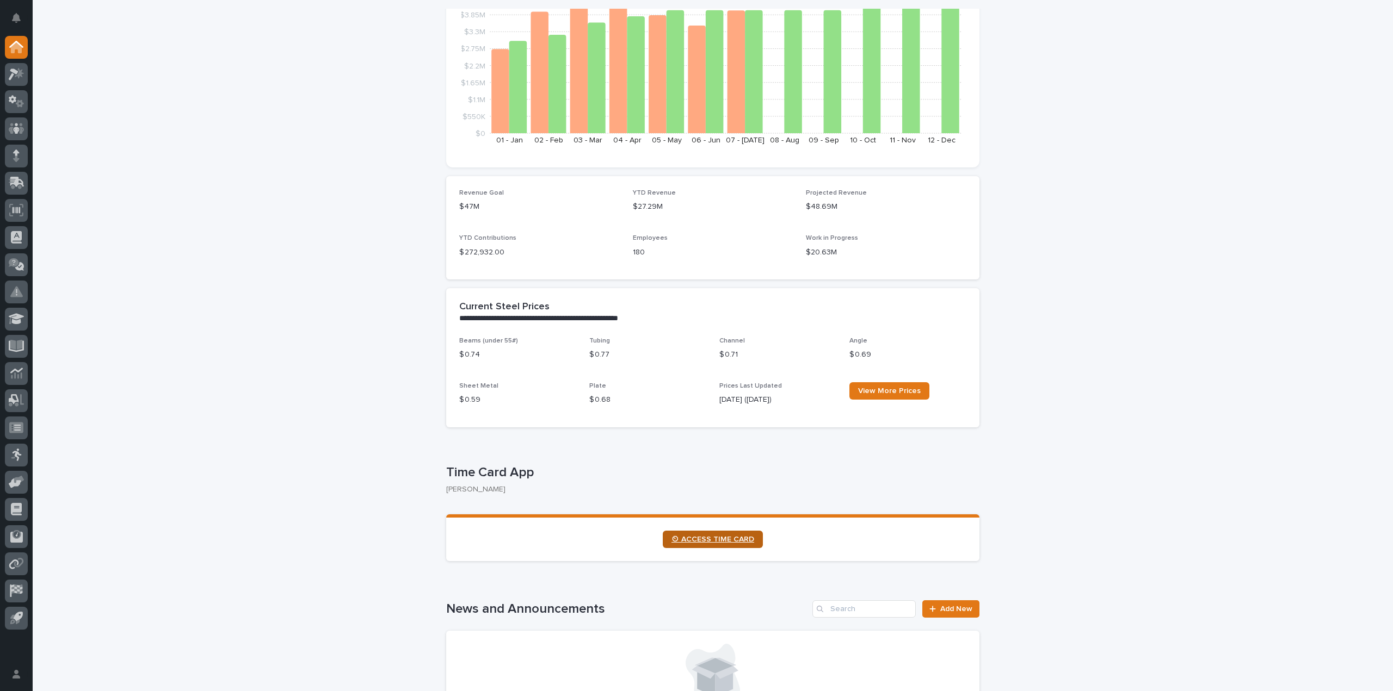
click at [732, 543] on span "⏲ ACCESS TIME CARD" at bounding box center [712, 540] width 83 height 8
